Goal: Information Seeking & Learning: Find specific fact

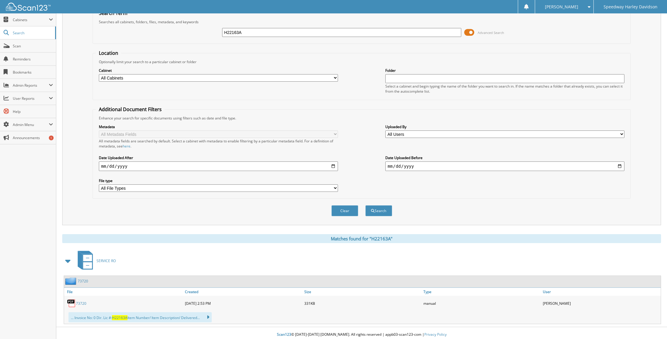
drag, startPoint x: 247, startPoint y: 33, endPoint x: 215, endPoint y: 33, distance: 32.7
click at [215, 33] on div "H22163A Advanced Search" at bounding box center [361, 32] width 531 height 16
type input "1HD1KH717SB634830"
click at [365, 205] on button "Search" at bounding box center [378, 210] width 27 height 11
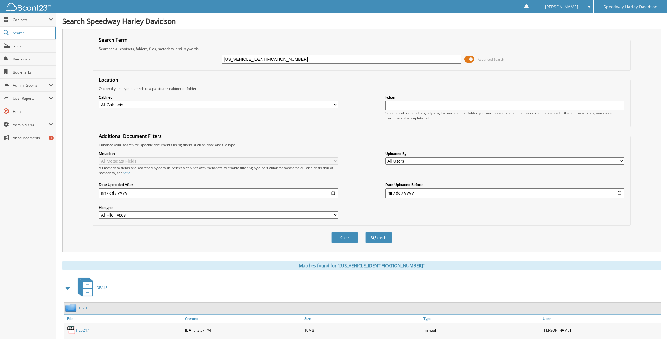
scroll to position [37, 0]
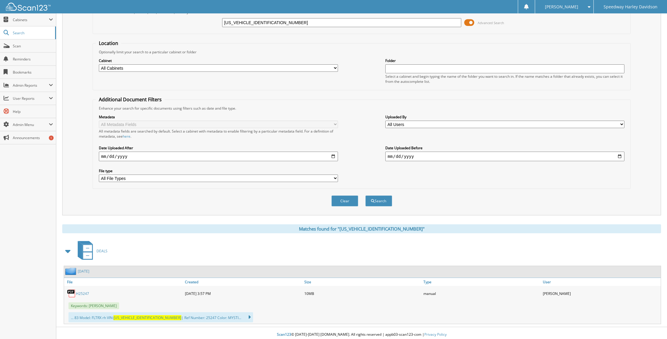
drag, startPoint x: 270, startPoint y: 22, endPoint x: 209, endPoint y: 22, distance: 60.4
click at [213, 21] on div "1HD1KH717SB634830 Advanced Search" at bounding box center [361, 23] width 531 height 16
type input "RAUX"
click at [365, 195] on button "Search" at bounding box center [378, 200] width 27 height 11
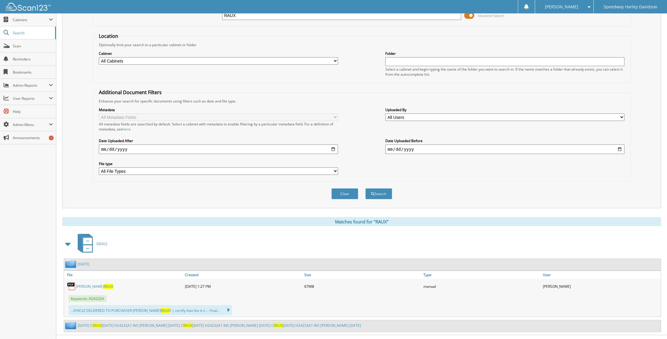
scroll to position [52, 0]
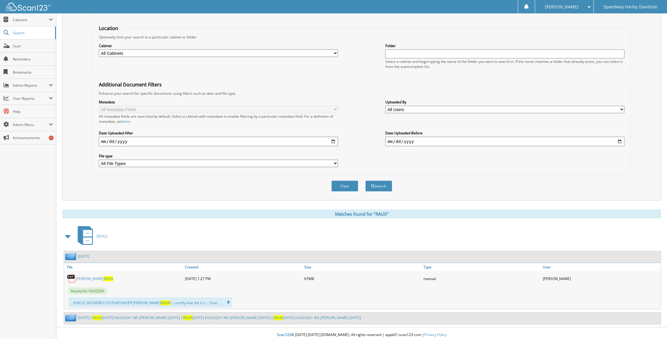
click at [92, 276] on link "CAMERON RAUX" at bounding box center [94, 278] width 37 height 5
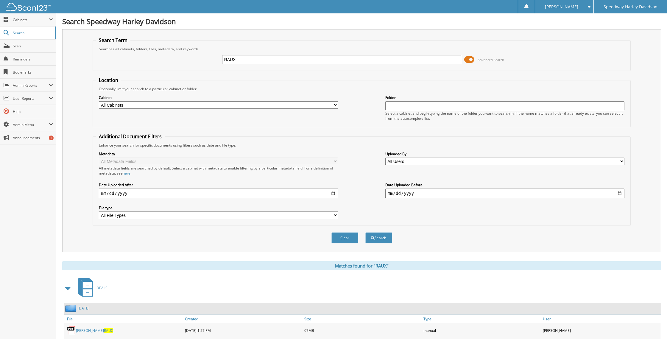
drag, startPoint x: 200, startPoint y: 60, endPoint x: 173, endPoint y: 57, distance: 26.9
click at [173, 57] on div "RAUX Advanced Search" at bounding box center [361, 59] width 531 height 16
type input "[PERSON_NAME]"
click at [365, 232] on button "Search" at bounding box center [378, 237] width 27 height 11
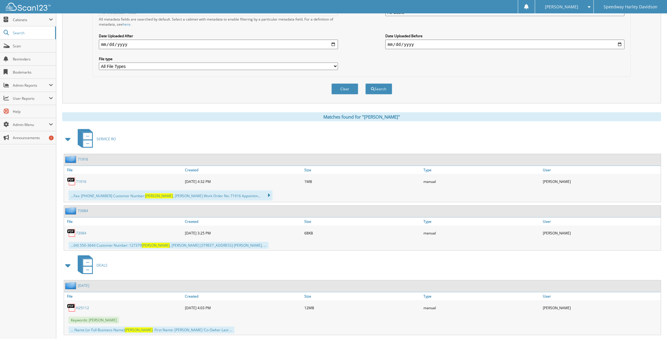
scroll to position [238, 0]
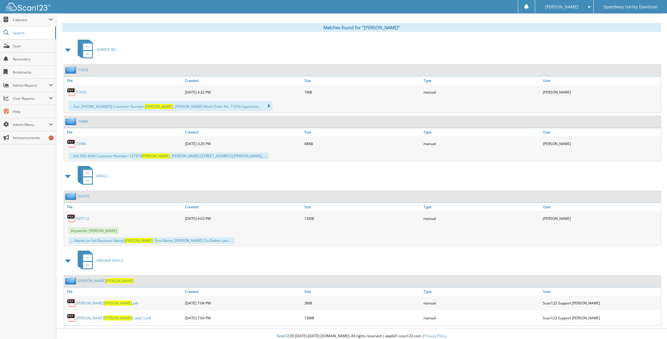
click at [104, 300] on span "[PERSON_NAME]" at bounding box center [118, 302] width 28 height 5
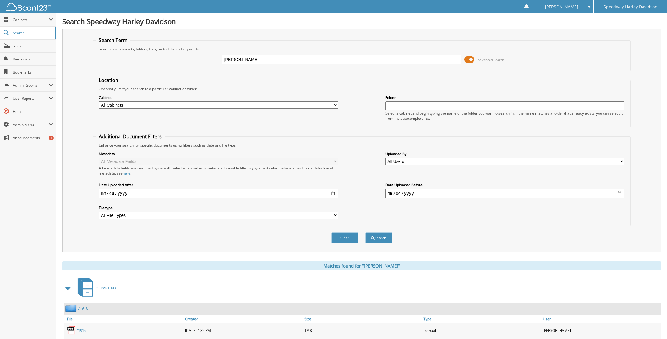
drag, startPoint x: 259, startPoint y: 60, endPoint x: 204, endPoint y: 58, distance: 55.4
click at [204, 58] on div "[PERSON_NAME] Advanced Search" at bounding box center [361, 59] width 531 height 16
type input "DESTIN"
click at [365, 232] on button "Search" at bounding box center [378, 237] width 27 height 11
drag, startPoint x: 246, startPoint y: 60, endPoint x: 215, endPoint y: 59, distance: 31.0
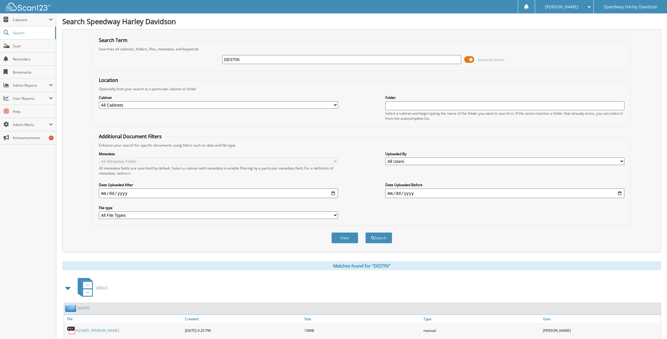
click at [215, 59] on div "DESTIN Advanced Search" at bounding box center [361, 59] width 531 height 16
type input "H22163A"
click at [365, 232] on button "Search" at bounding box center [378, 237] width 27 height 11
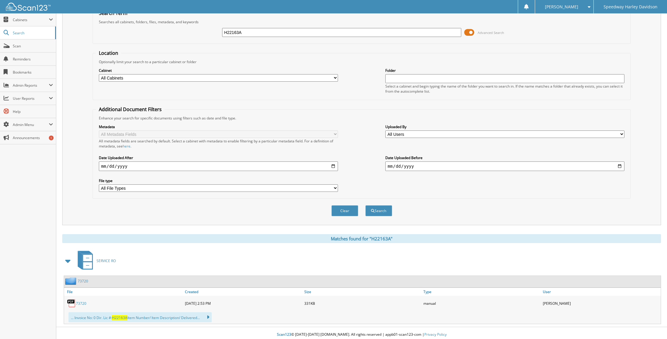
drag, startPoint x: 240, startPoint y: 33, endPoint x: 221, endPoint y: 32, distance: 19.1
click at [221, 32] on div "H22163A Advanced Search" at bounding box center [361, 32] width 531 height 16
type input "637372"
click at [365, 205] on button "Search" at bounding box center [378, 210] width 27 height 11
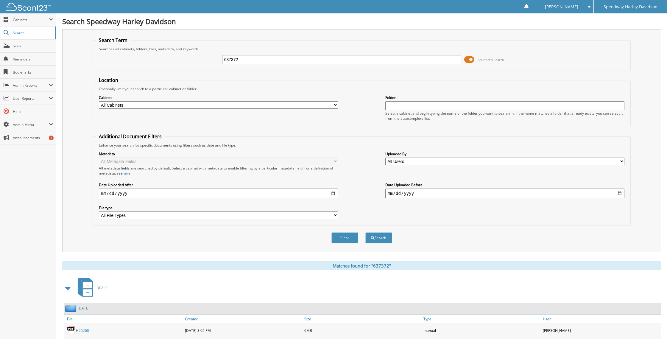
scroll to position [33, 0]
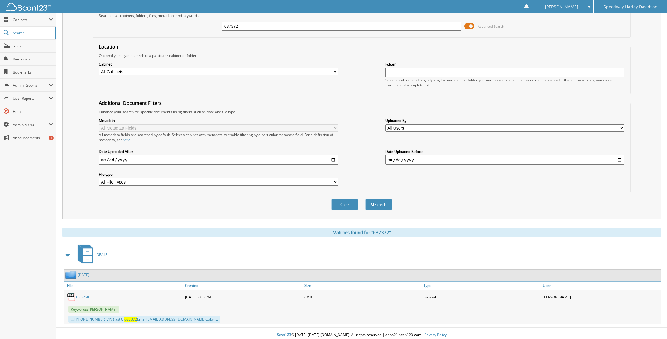
click at [85, 295] on link "H25268" at bounding box center [82, 296] width 13 height 5
drag, startPoint x: 285, startPoint y: 23, endPoint x: 204, endPoint y: 27, distance: 80.7
click at [204, 27] on div "637372 Advanced Search" at bounding box center [361, 26] width 531 height 16
type input "660037"
click at [365, 199] on button "Search" at bounding box center [378, 204] width 27 height 11
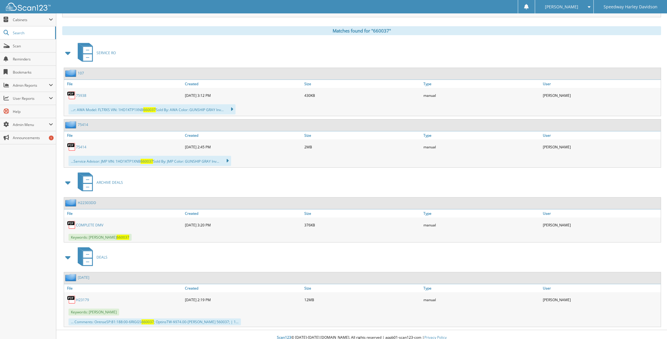
scroll to position [236, 0]
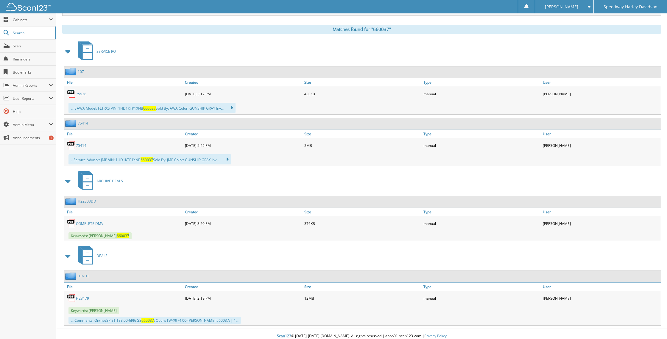
click at [87, 221] on link "COMPLETE DMV" at bounding box center [89, 223] width 27 height 5
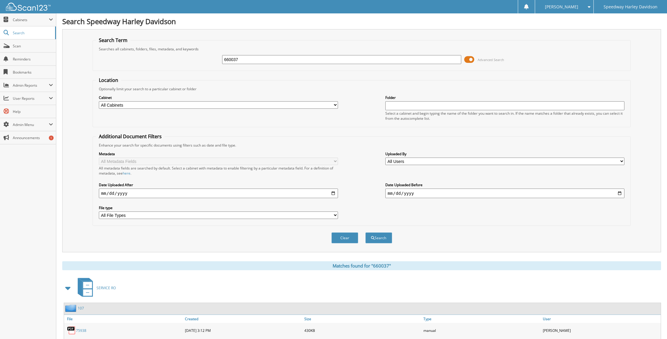
drag, startPoint x: 238, startPoint y: 59, endPoint x: 213, endPoint y: 59, distance: 25.0
click at [213, 59] on div "660037 Advanced Search" at bounding box center [361, 59] width 531 height 16
type input "680186"
click at [365, 232] on button "Search" at bounding box center [378, 237] width 27 height 11
drag, startPoint x: 246, startPoint y: 59, endPoint x: 207, endPoint y: 59, distance: 38.7
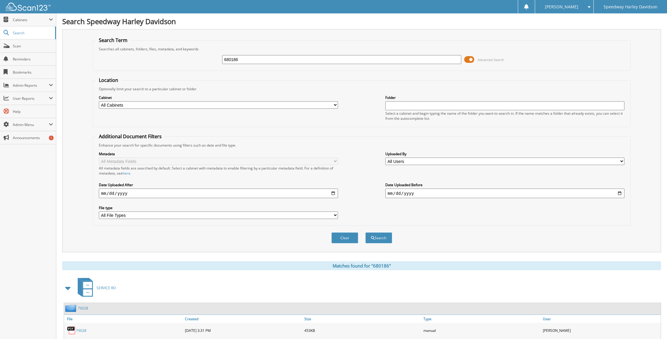
click at [210, 59] on div "680186 Advanced Search" at bounding box center [361, 59] width 531 height 16
type input "[PERSON_NAME]"
click at [365, 232] on button "Search" at bounding box center [378, 237] width 27 height 11
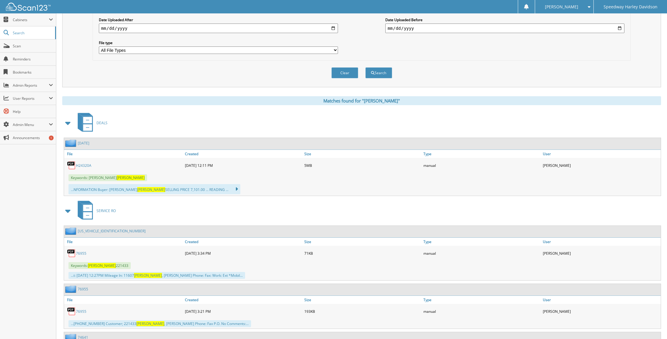
scroll to position [171, 0]
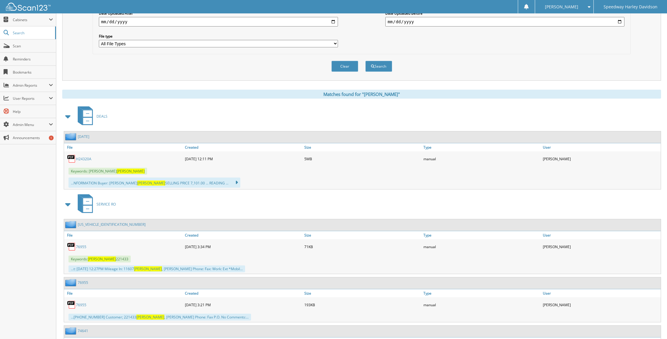
click at [81, 156] on link "H24320A" at bounding box center [83, 158] width 15 height 5
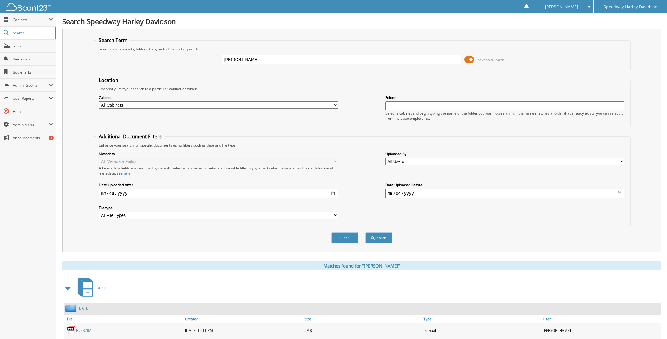
drag, startPoint x: 248, startPoint y: 59, endPoint x: 200, endPoint y: 59, distance: 47.9
click at [200, 59] on div "[PERSON_NAME] Advanced Search" at bounding box center [361, 59] width 531 height 16
paste input "HX1297"
type input "HX1297"
click at [365, 232] on button "Search" at bounding box center [378, 237] width 27 height 11
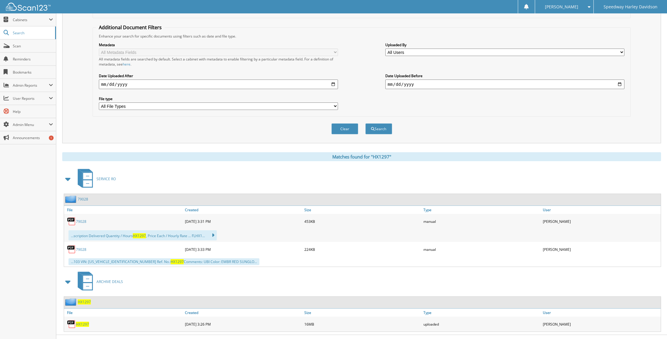
scroll to position [116, 0]
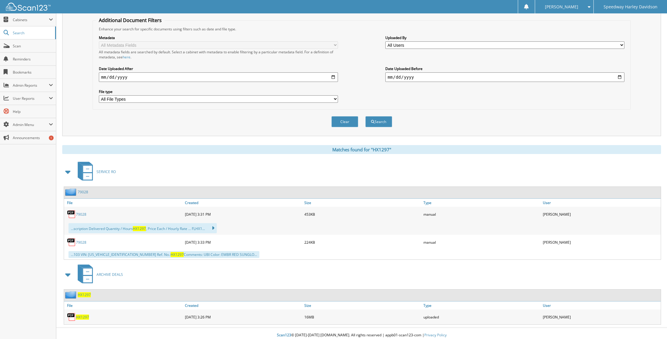
click at [82, 292] on span "HX1297" at bounding box center [84, 294] width 13 height 5
